Goal: Complete application form: Complete application form

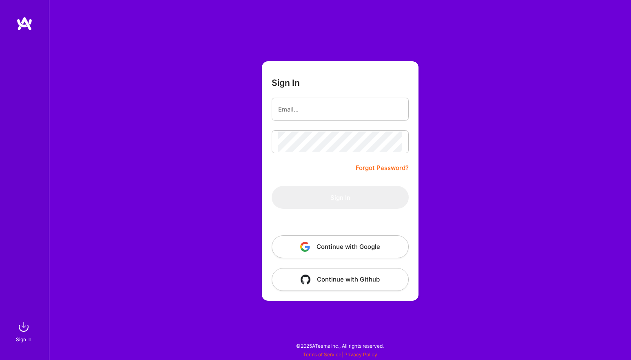
click at [336, 245] on button "Continue with Google" at bounding box center [340, 246] width 137 height 23
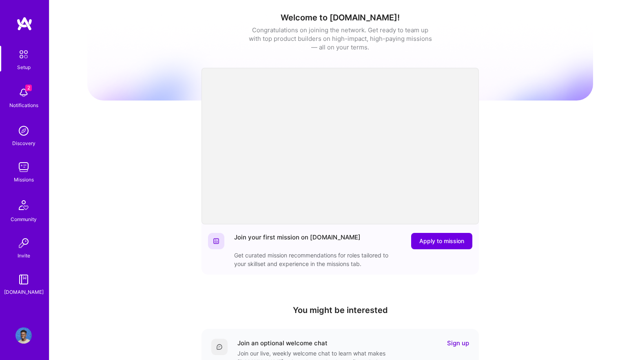
click at [18, 96] on img at bounding box center [24, 92] width 16 height 16
click at [25, 177] on div "Missions" at bounding box center [24, 179] width 20 height 9
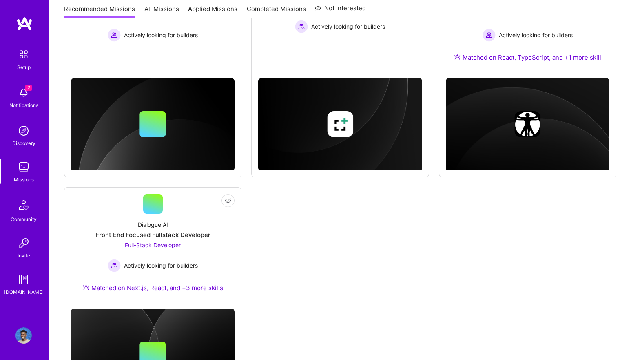
scroll to position [457, 0]
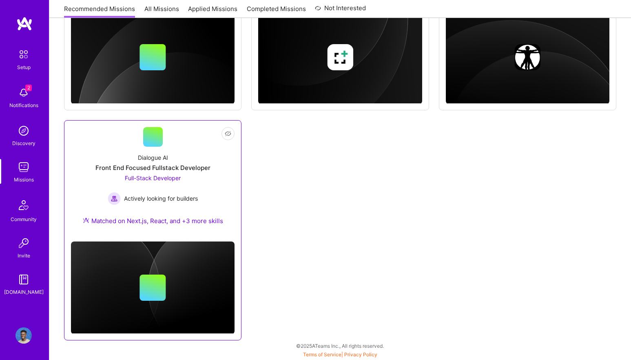
click at [211, 195] on div "Dialogue AI Front End Focused Fullstack Developer Full-Stack Developer Actively…" at bounding box center [153, 191] width 164 height 88
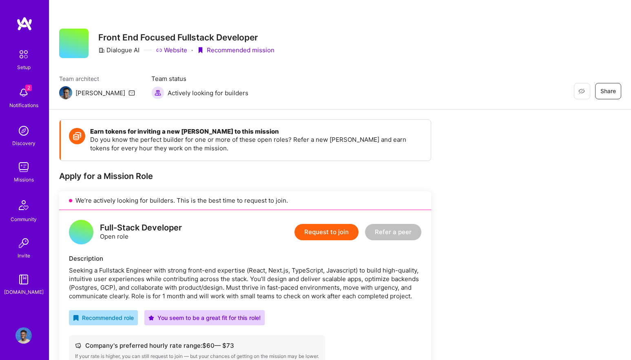
click at [323, 232] on button "Request to join" at bounding box center [327, 232] width 64 height 16
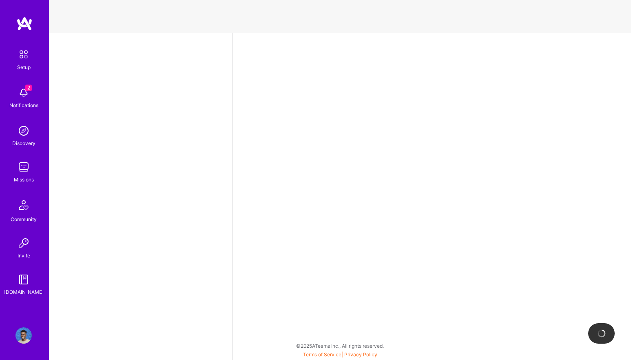
select select "US"
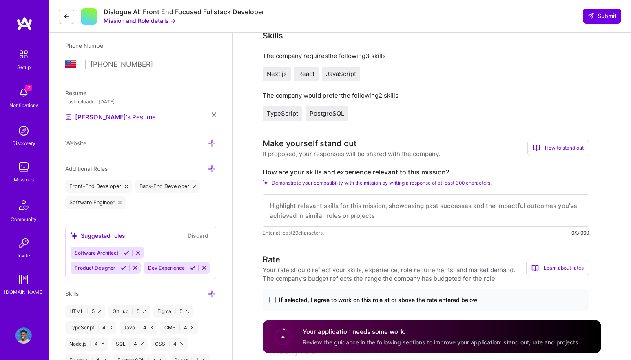
scroll to position [161, 0]
click at [368, 218] on textarea at bounding box center [426, 209] width 327 height 33
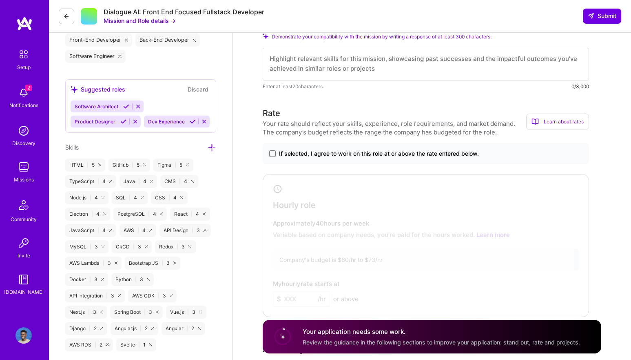
scroll to position [310, 0]
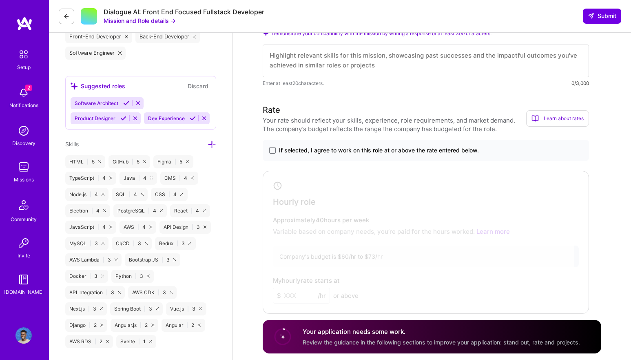
click at [379, 152] on span "If selected, I agree to work on this role at or above the rate entered below." at bounding box center [379, 150] width 200 height 8
click at [0, 0] on input "If selected, I agree to work on this role at or above the rate entered below." at bounding box center [0, 0] width 0 height 0
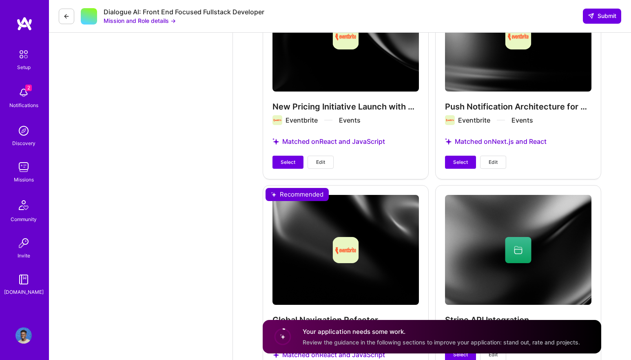
scroll to position [1175, 0]
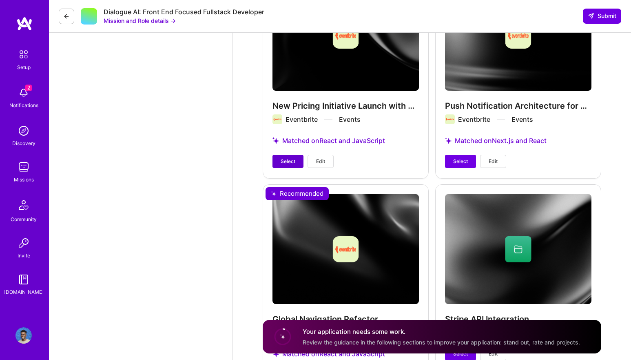
click at [278, 163] on button "Select" at bounding box center [288, 161] width 31 height 13
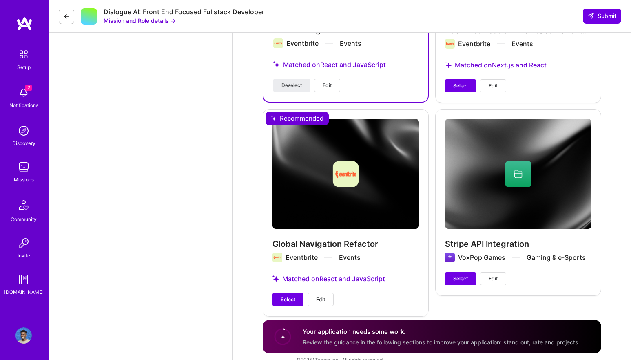
scroll to position [1249, 0]
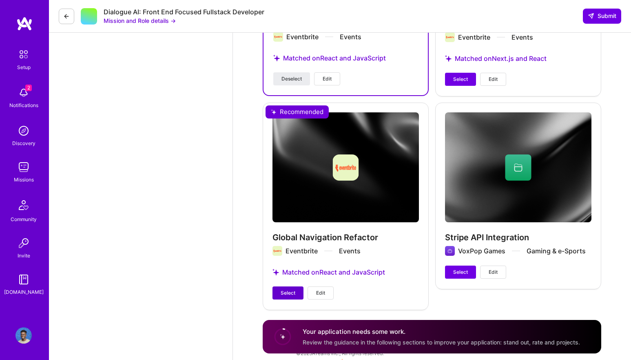
click at [284, 289] on span "Select" at bounding box center [288, 292] width 15 height 7
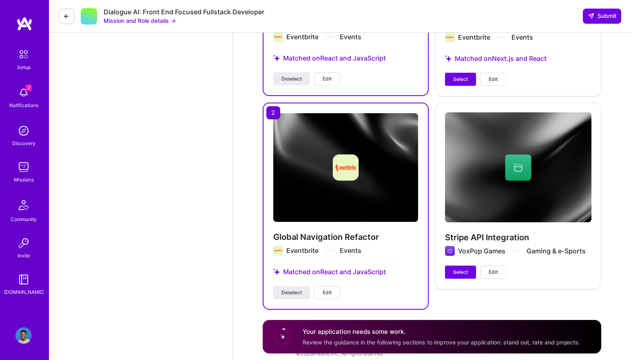
scroll to position [1257, 0]
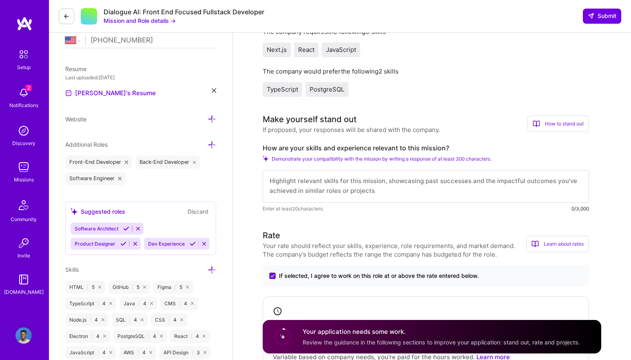
scroll to position [0, 0]
click at [347, 193] on textarea at bounding box center [426, 186] width 327 height 33
paste textarea "With over 5 years of experience in software engineering, I specialize in buildi…"
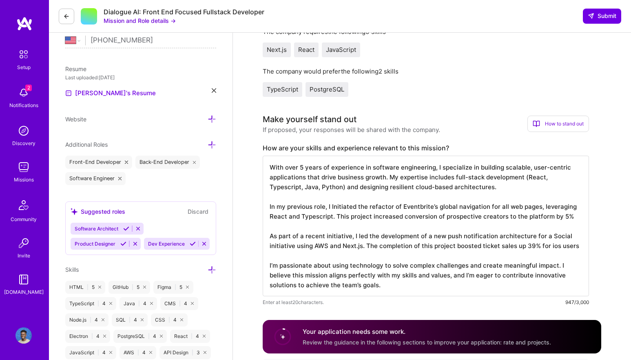
click at [357, 240] on textarea "With over 5 years of experience in software engineering, I specialize in buildi…" at bounding box center [426, 225] width 327 height 140
type textarea "With over 5 years of experience in software engineering, I specialize in buildi…"
click at [424, 124] on h3 "Make yourself stand out" at bounding box center [352, 119] width 178 height 12
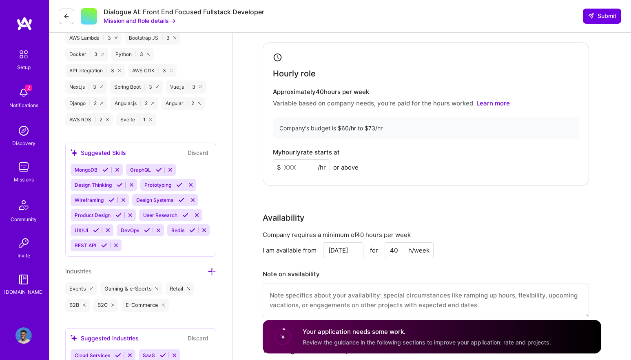
scroll to position [542, 0]
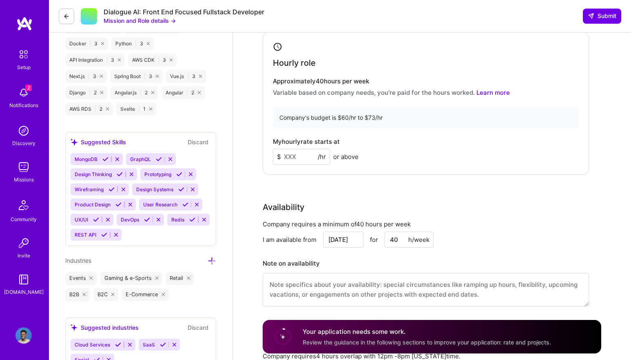
click at [410, 121] on div "Company's budget is $60/hr to $73/hr" at bounding box center [426, 118] width 306 height 22
click at [303, 156] on input at bounding box center [301, 157] width 57 height 16
type input "60"
click at [409, 146] on div "My hourly rate starts at $ 60 /hr or above" at bounding box center [426, 151] width 306 height 27
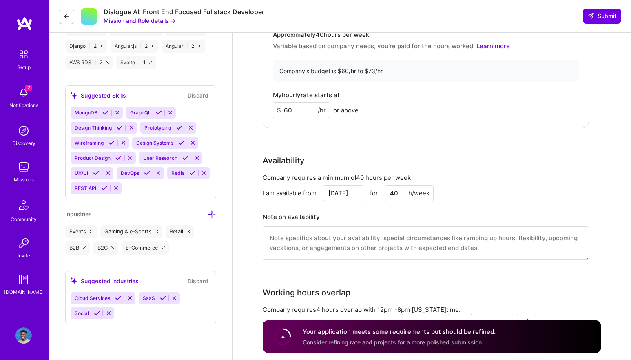
scroll to position [591, 0]
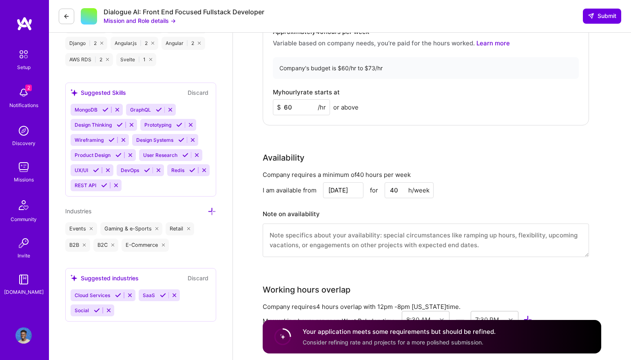
click at [104, 187] on button at bounding box center [104, 185] width 11 height 7
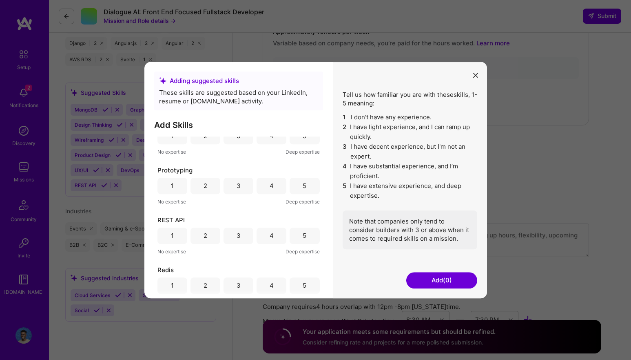
scroll to position [275, 0]
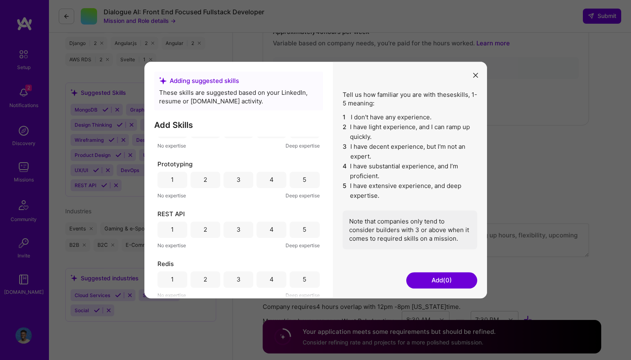
click at [242, 233] on div "3" at bounding box center [239, 229] width 30 height 16
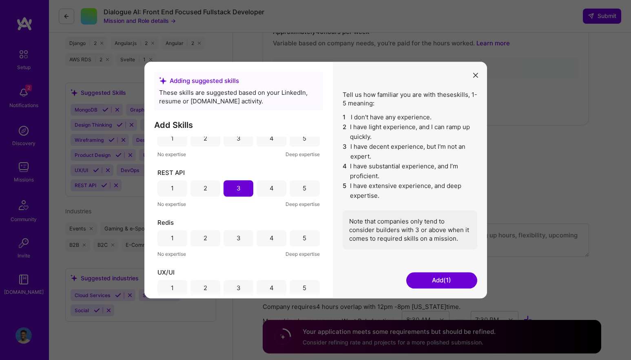
scroll to position [339, 0]
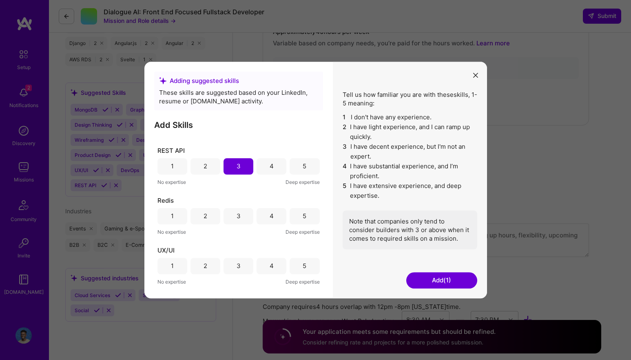
click at [278, 268] on div "4" at bounding box center [272, 266] width 30 height 16
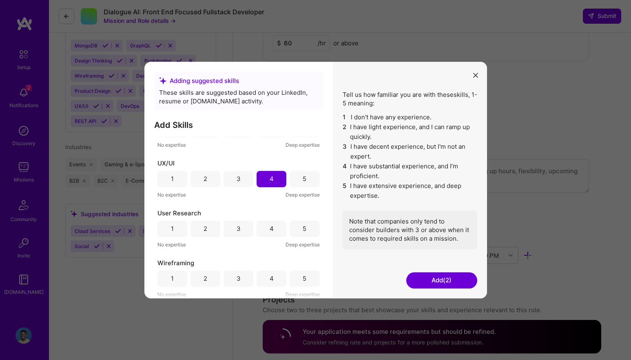
scroll to position [658, 0]
click at [248, 231] on div "3" at bounding box center [239, 228] width 30 height 16
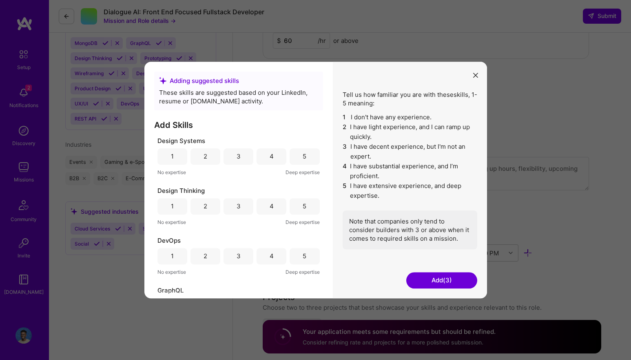
scroll to position [645, 0]
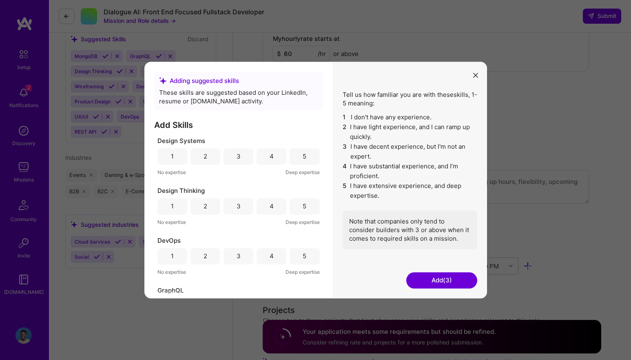
click at [454, 278] on button "Add (3)" at bounding box center [441, 280] width 71 height 16
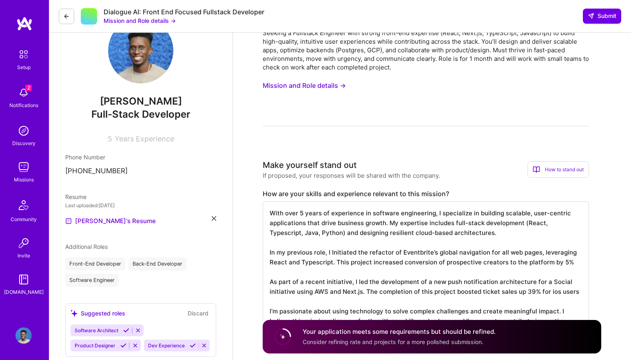
scroll to position [70, 0]
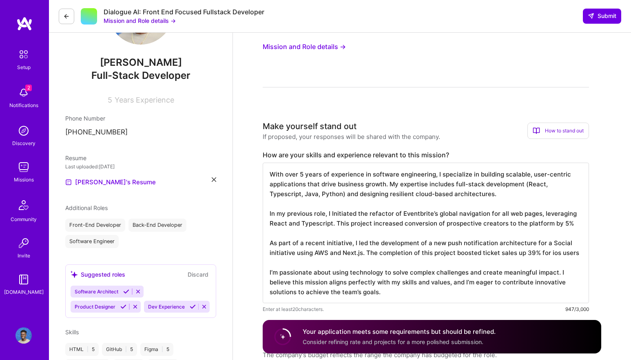
click at [335, 202] on textarea "With over 5 years of experience in software engineering, I specialize in buildi…" at bounding box center [426, 232] width 327 height 140
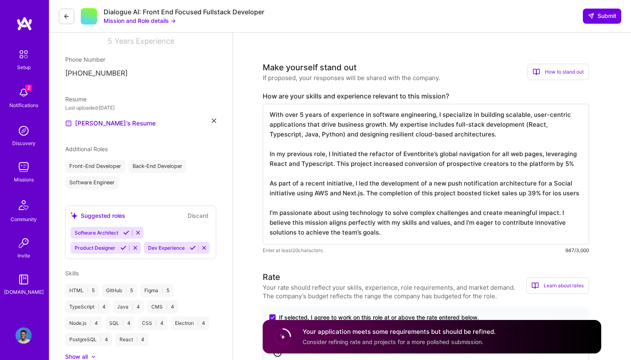
scroll to position [0, 0]
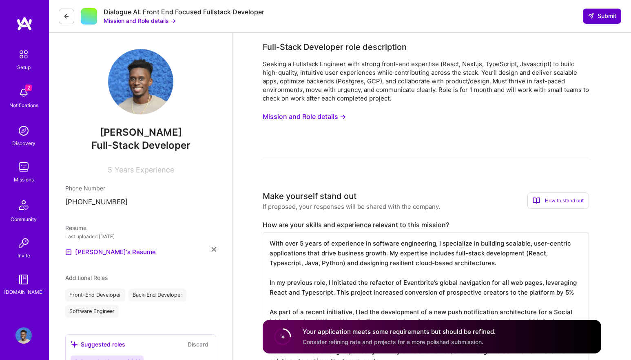
click at [596, 20] on span "Submit" at bounding box center [602, 16] width 29 height 8
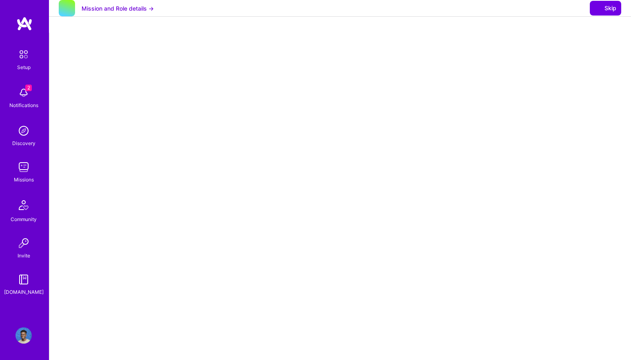
select select "US"
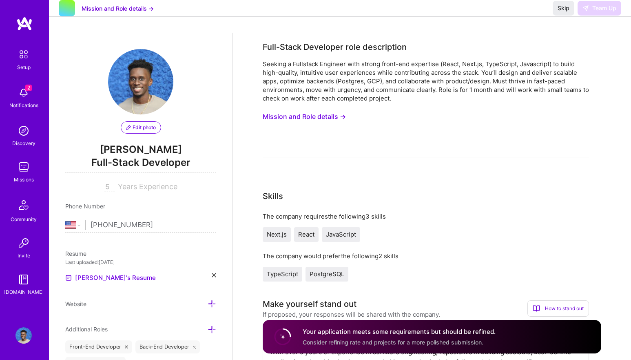
click at [215, 274] on icon at bounding box center [214, 275] width 4 height 4
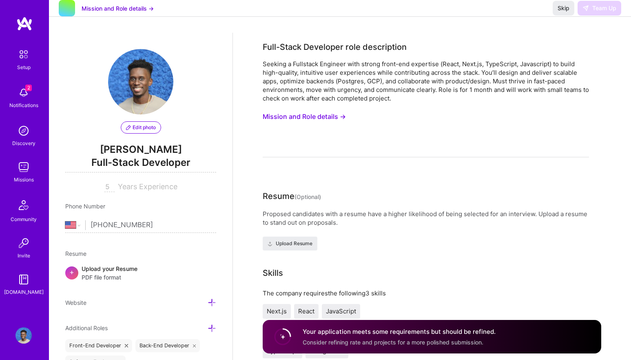
click at [104, 274] on span "PDF file format" at bounding box center [110, 277] width 56 height 9
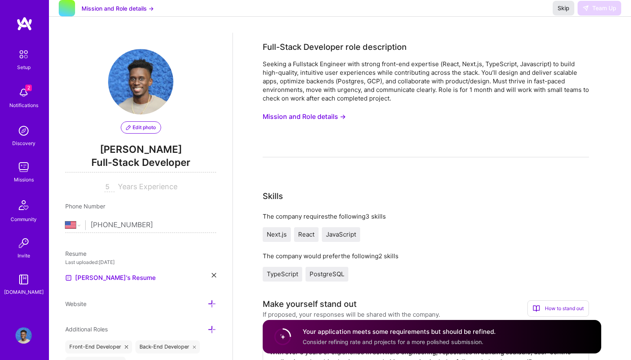
click at [565, 12] on span "Skip" at bounding box center [564, 8] width 12 height 8
click at [562, 12] on span "Skip" at bounding box center [564, 8] width 12 height 8
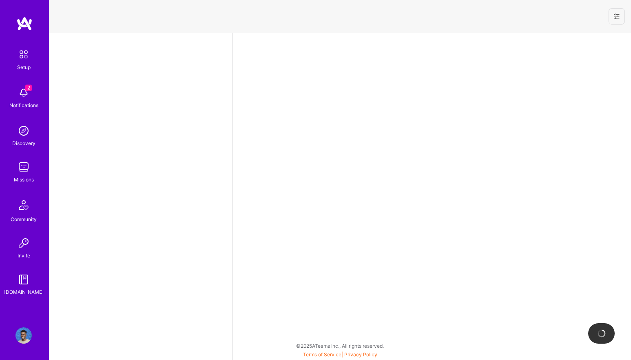
select select "US"
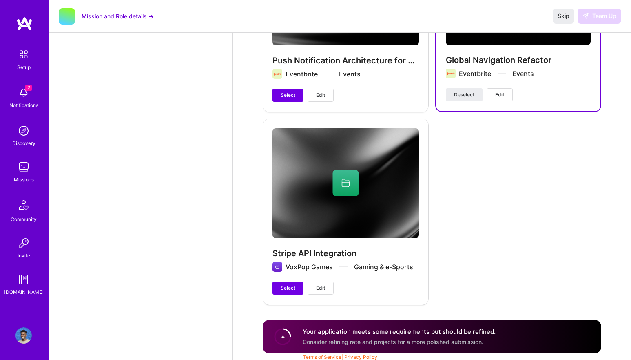
scroll to position [1553, 0]
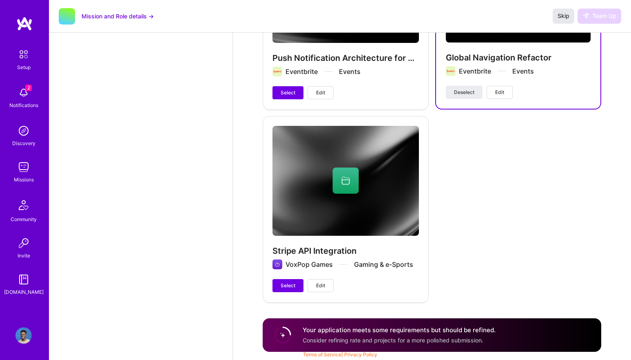
click at [567, 17] on span "Skip" at bounding box center [564, 16] width 12 height 8
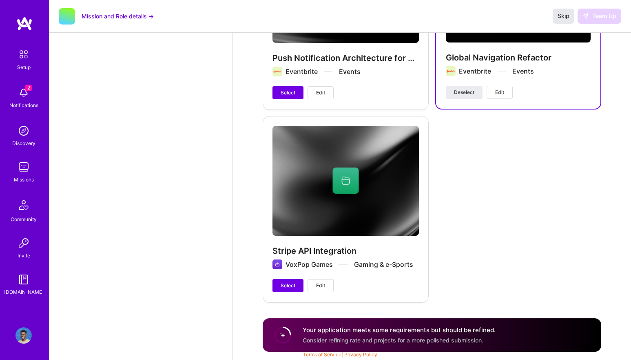
click at [567, 17] on span "Skip" at bounding box center [564, 16] width 12 height 8
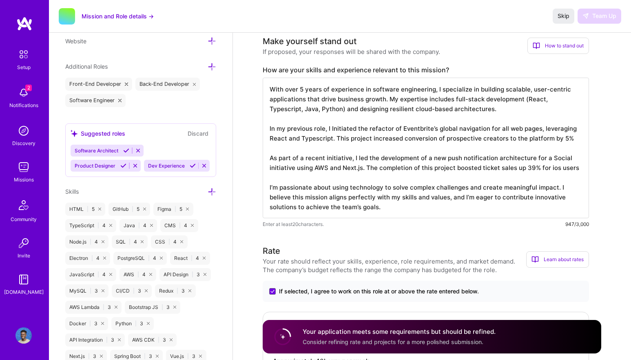
scroll to position [227, 0]
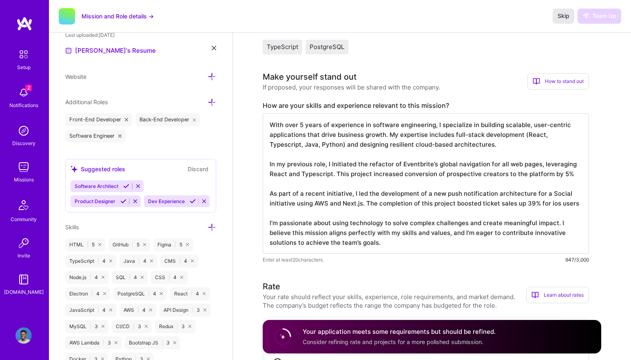
click at [562, 16] on span "Skip" at bounding box center [564, 16] width 12 height 8
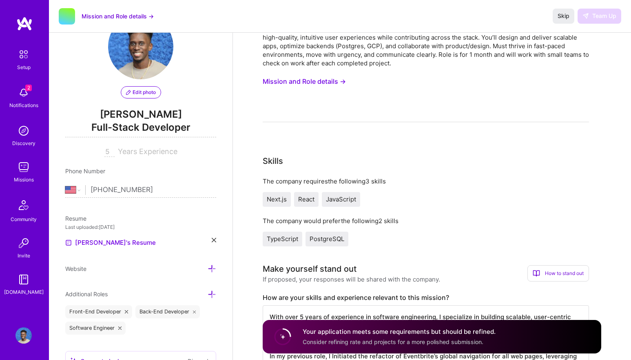
scroll to position [0, 0]
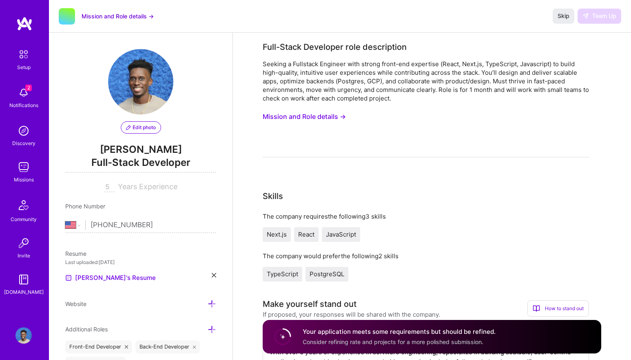
click at [311, 117] on button "Mission and Role details →" at bounding box center [304, 116] width 83 height 15
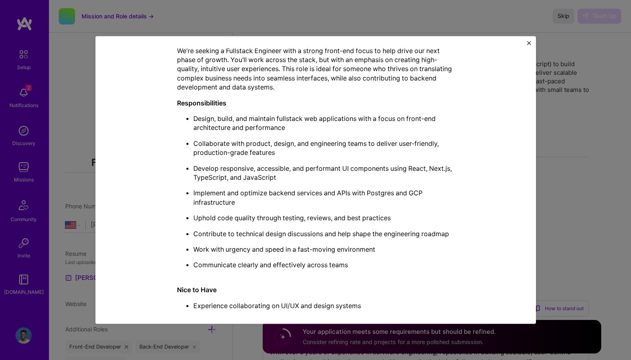
scroll to position [293, 0]
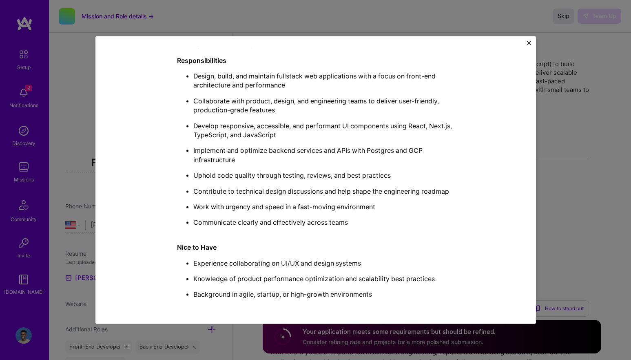
click at [551, 142] on div "Mission Description and Role Details Full-Stack Developer role description Seek…" at bounding box center [315, 180] width 631 height 360
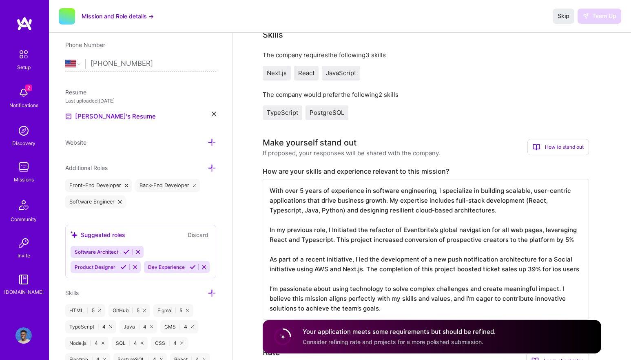
scroll to position [175, 0]
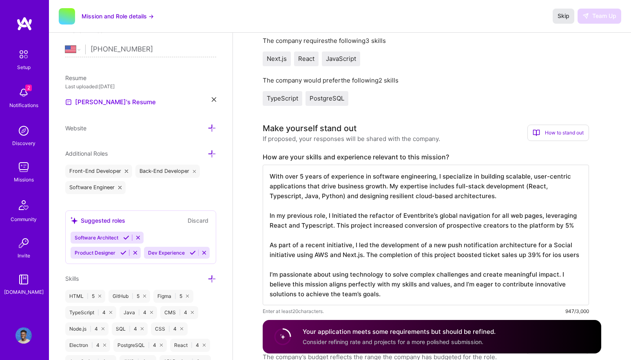
click at [572, 15] on button "Skip" at bounding box center [564, 16] width 22 height 15
click at [22, 89] on img at bounding box center [24, 92] width 16 height 16
click at [30, 173] on img at bounding box center [24, 167] width 16 height 16
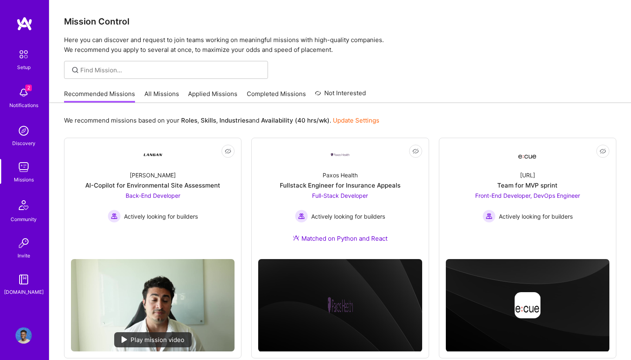
click at [218, 90] on link "Applied Missions" at bounding box center [212, 95] width 49 height 13
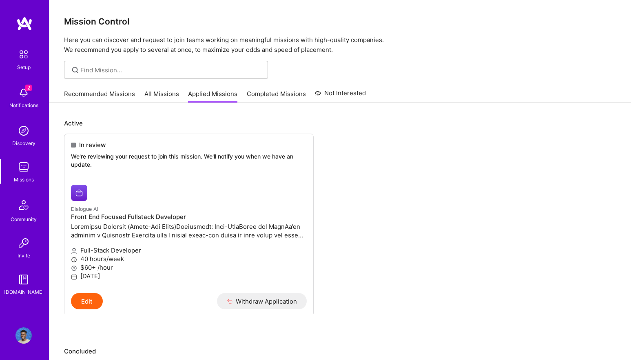
click at [258, 95] on link "Completed Missions" at bounding box center [276, 95] width 59 height 13
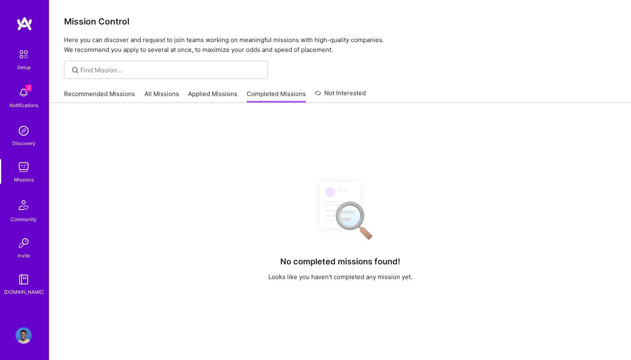
click at [175, 89] on link "All Missions" at bounding box center [161, 95] width 35 height 13
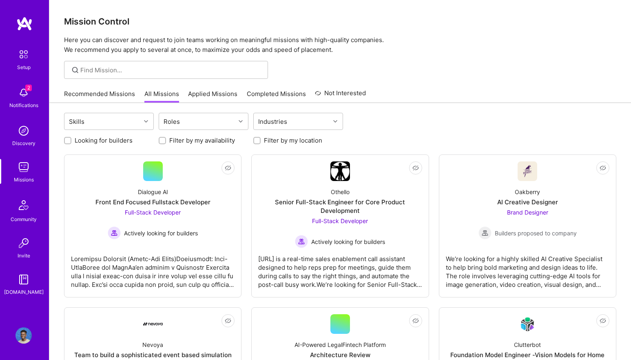
click at [107, 91] on link "Recommended Missions" at bounding box center [99, 95] width 71 height 13
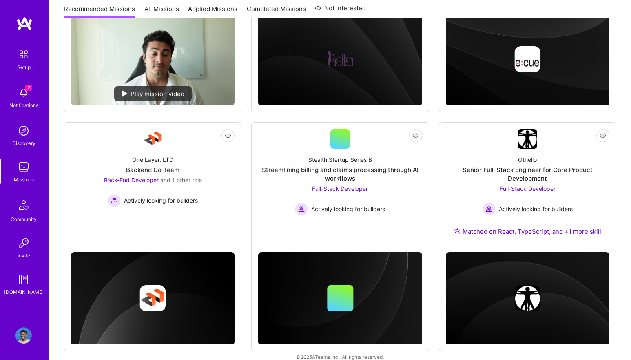
scroll to position [256, 0]
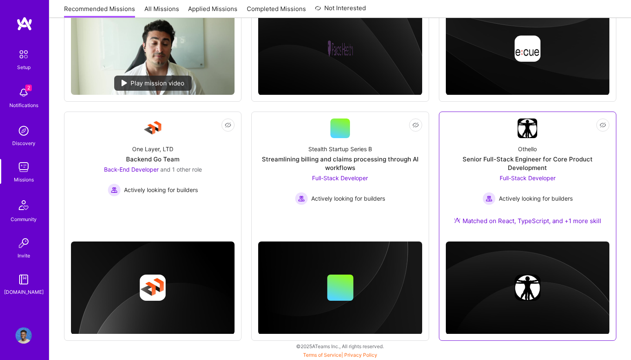
click at [462, 219] on div "Matched on React, TypeScript, and +1 more skill" at bounding box center [527, 220] width 147 height 9
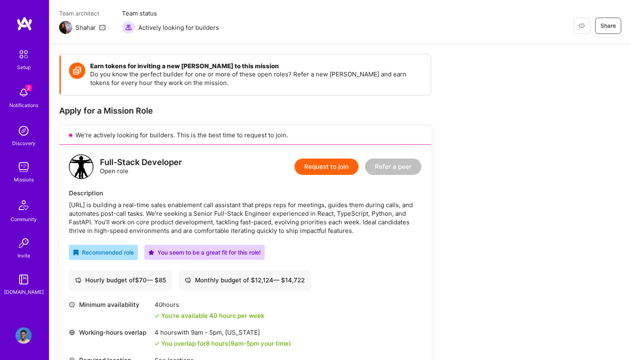
scroll to position [71, 0]
